Goal: Find specific page/section: Find specific page/section

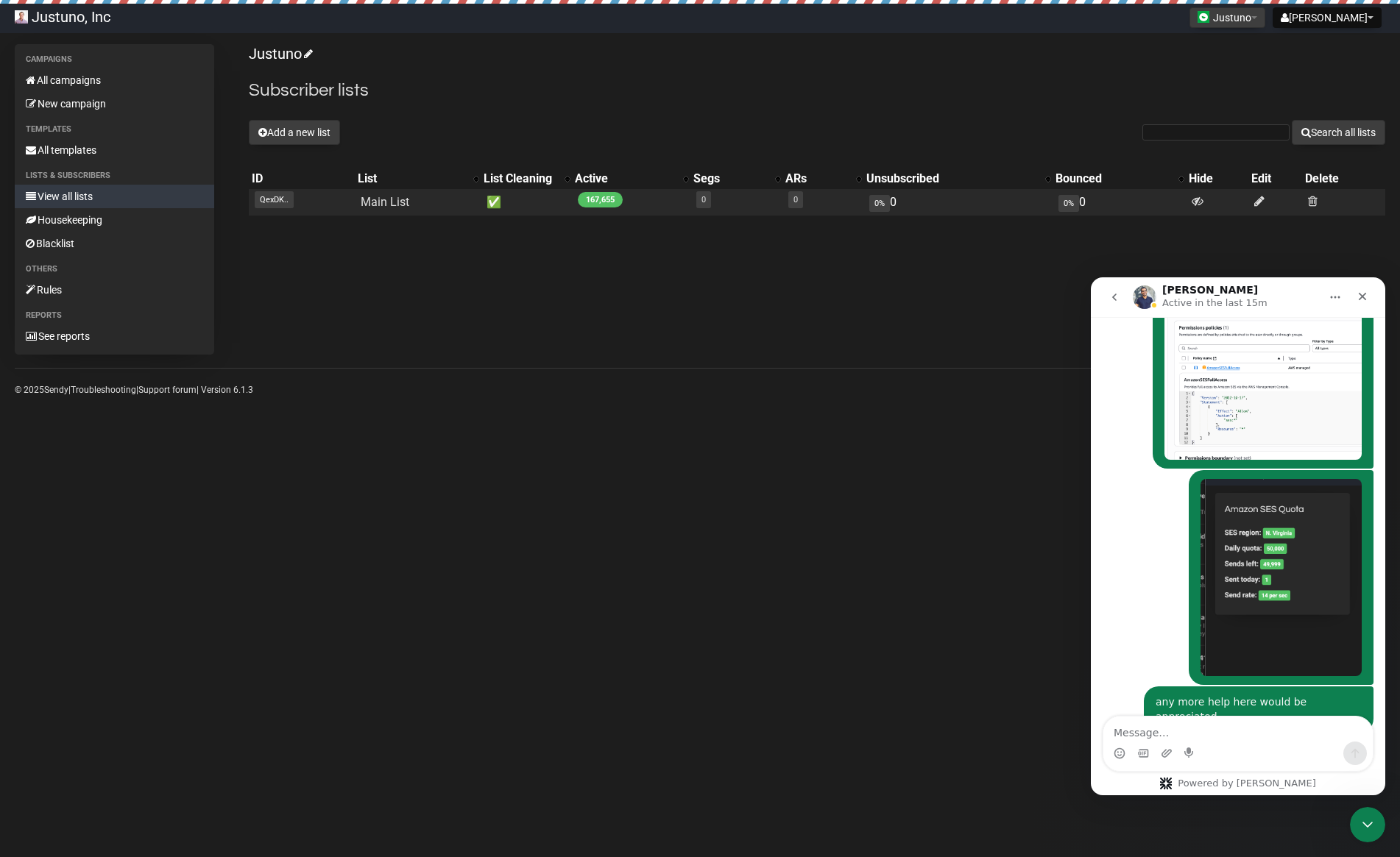
scroll to position [1798, 0]
click at [1260, 202] on icon at bounding box center [1259, 201] width 11 height 13
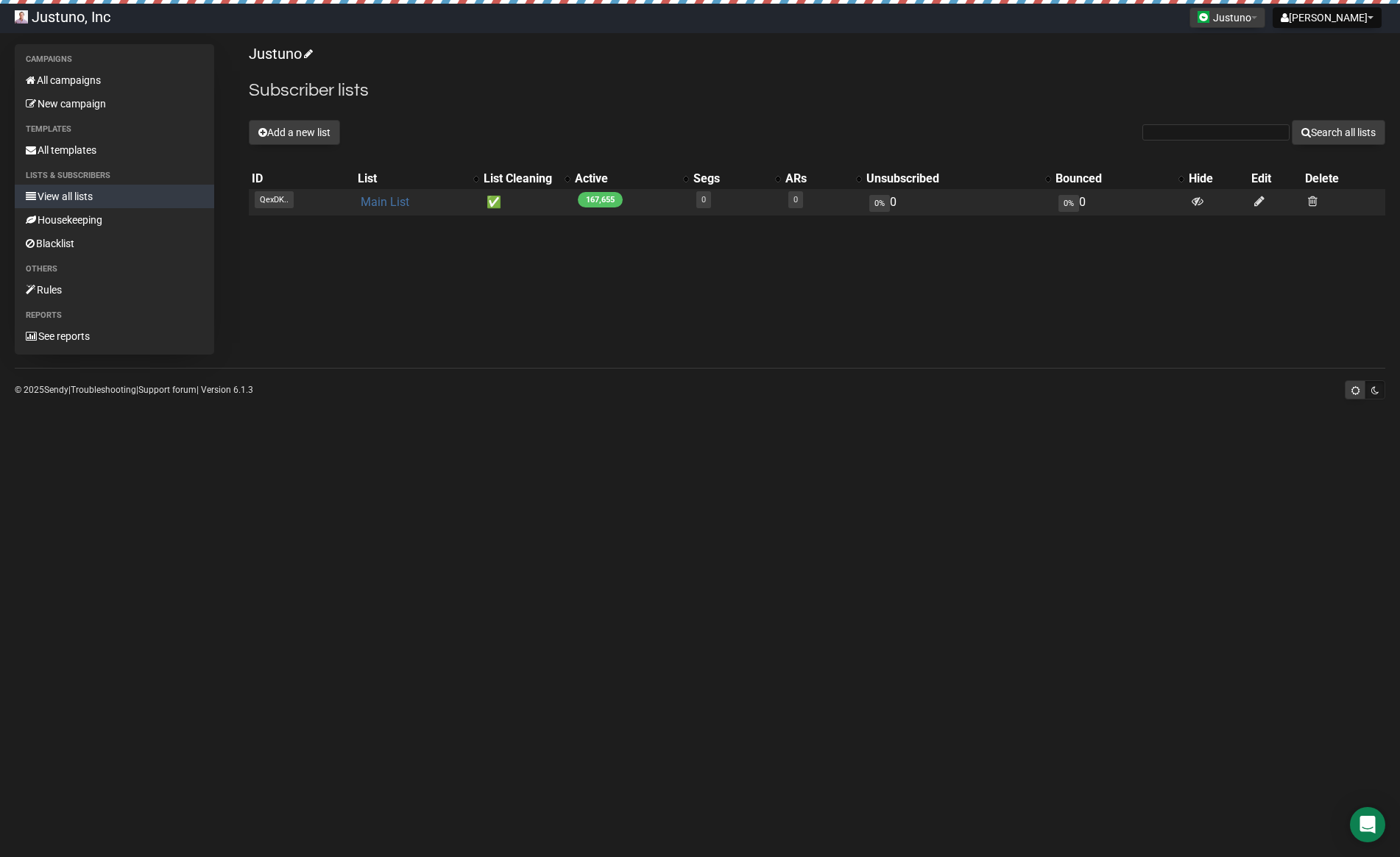
click at [380, 202] on link "Main List" at bounding box center [385, 202] width 49 height 14
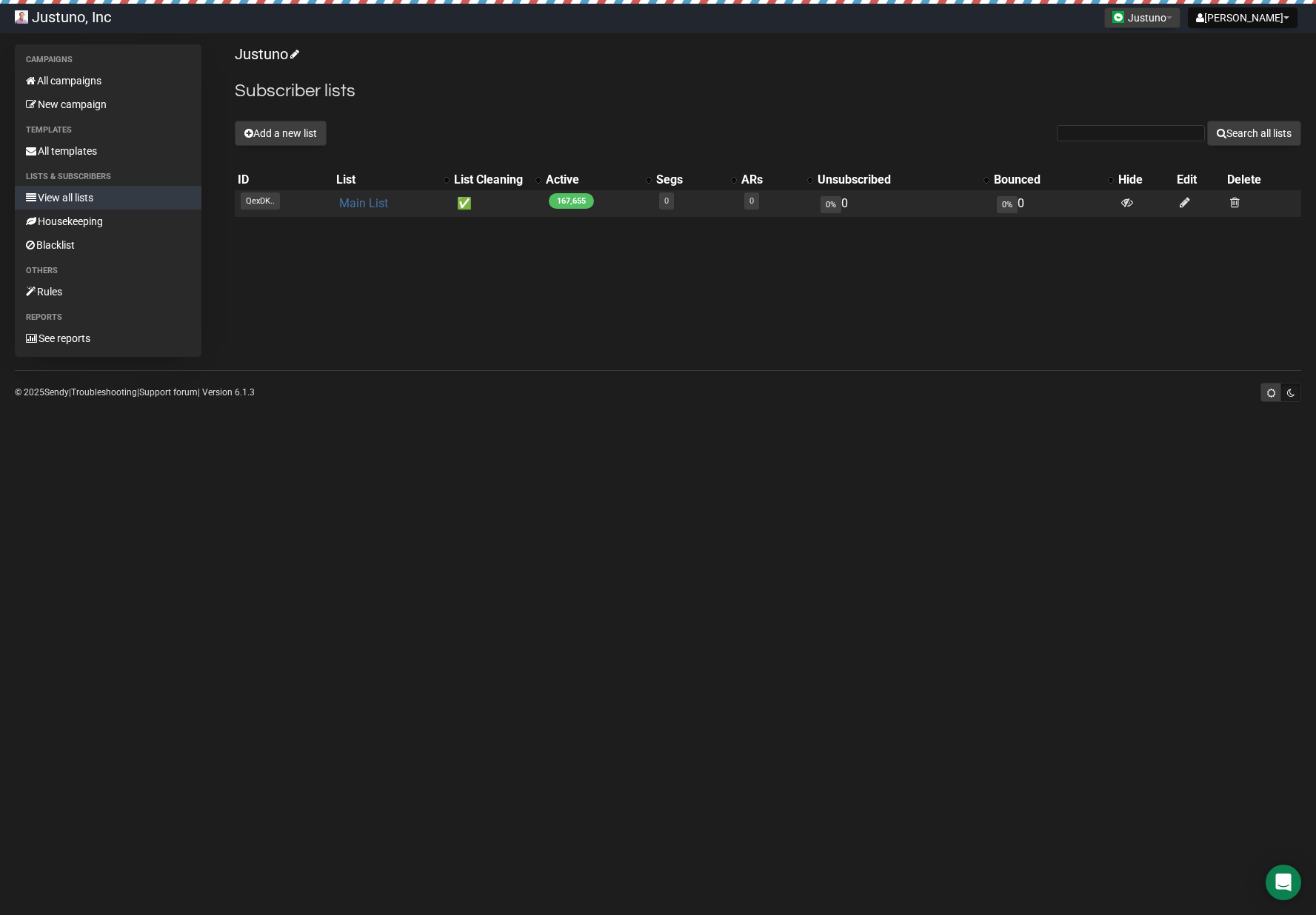
click at [356, 209] on link "Main List" at bounding box center [363, 203] width 49 height 14
click at [360, 205] on link "Main List" at bounding box center [363, 203] width 49 height 14
